Goal: Information Seeking & Learning: Find specific fact

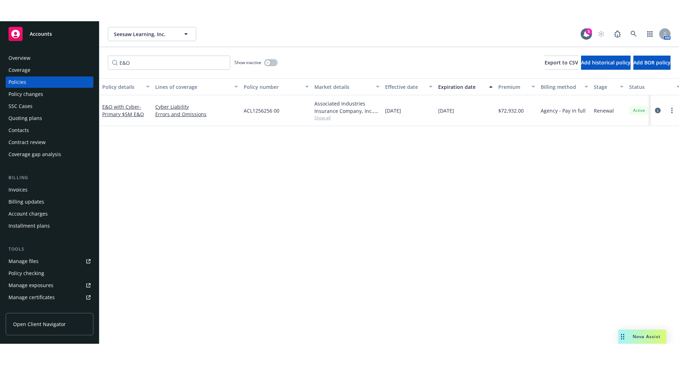
scroll to position [71, 0]
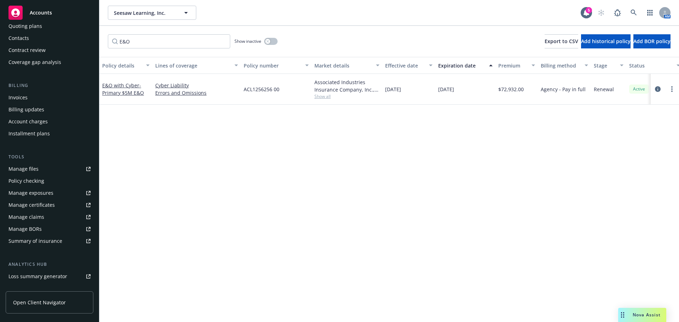
drag, startPoint x: 265, startPoint y: 212, endPoint x: 262, endPoint y: 210, distance: 4.1
click at [265, 210] on div "Policy details Lines of coverage Policy number Market details Effective date Ex…" at bounding box center [389, 189] width 580 height 265
click at [144, 45] on input "E&O" at bounding box center [169, 41] width 122 height 14
type input "E"
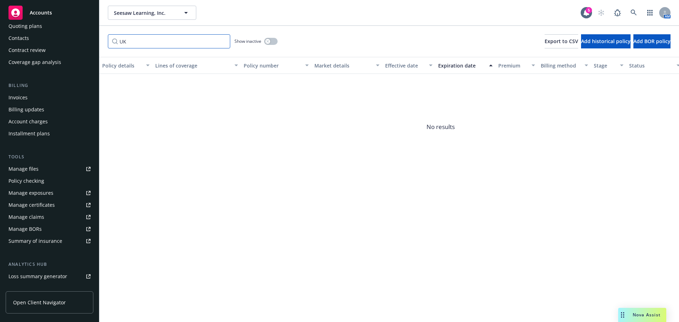
type input "U"
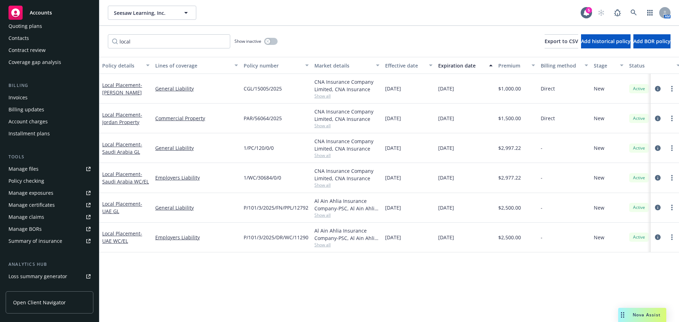
drag, startPoint x: 141, startPoint y: 48, endPoint x: 142, endPoint y: 45, distance: 3.9
click at [141, 48] on div "local Show inactive Export to CSV Add historical policy Add BOR policy" at bounding box center [389, 41] width 580 height 31
click at [142, 45] on input "local" at bounding box center [169, 41] width 122 height 14
type input "l"
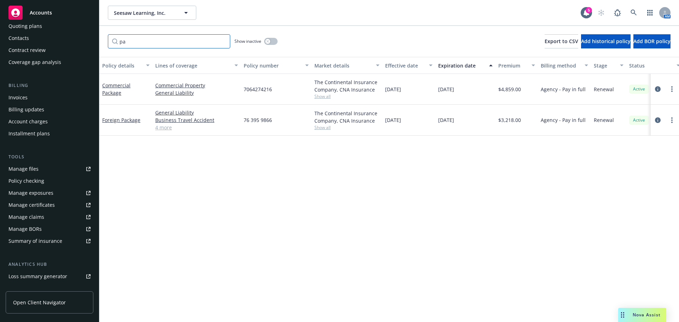
type input "p"
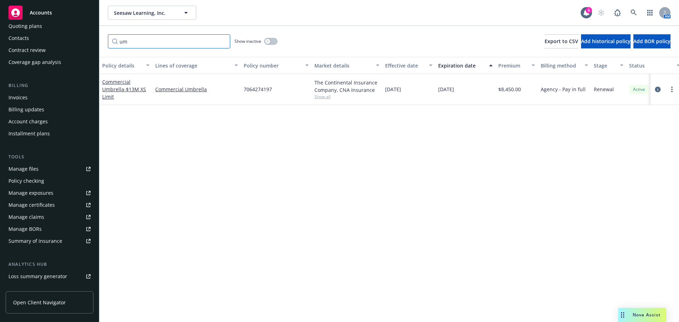
type input "u"
